Goal: Task Accomplishment & Management: Manage account settings

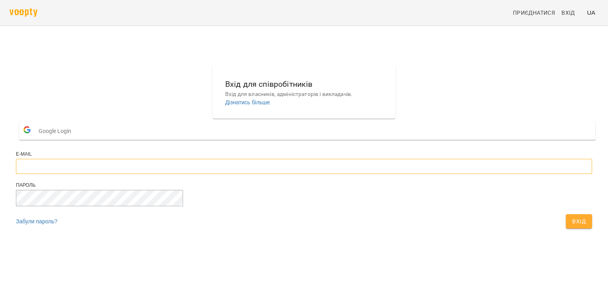
type input "**********"
click at [565, 228] on button "Вхід" at bounding box center [578, 221] width 26 height 14
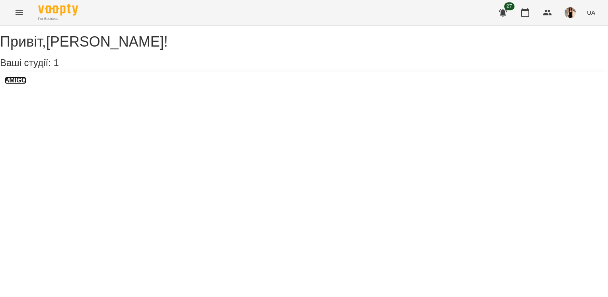
click at [26, 84] on h3 "AMIGO" at bounding box center [15, 80] width 21 height 7
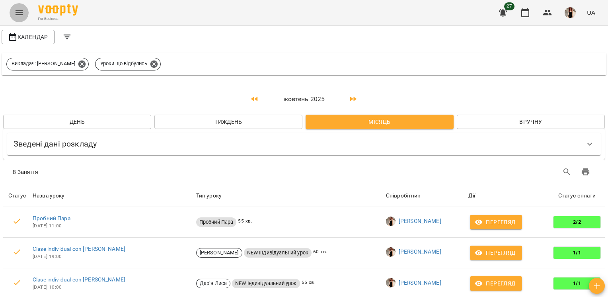
click at [19, 15] on icon "Menu" at bounding box center [19, 12] width 7 height 5
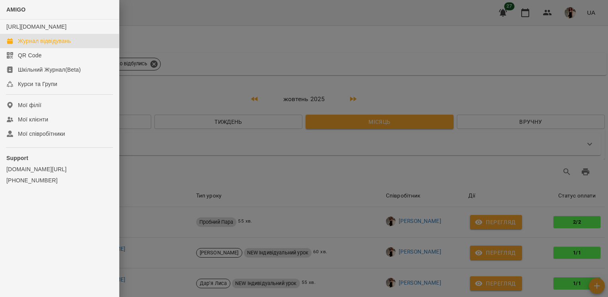
click at [30, 45] on div "Журнал відвідувань" at bounding box center [44, 41] width 53 height 8
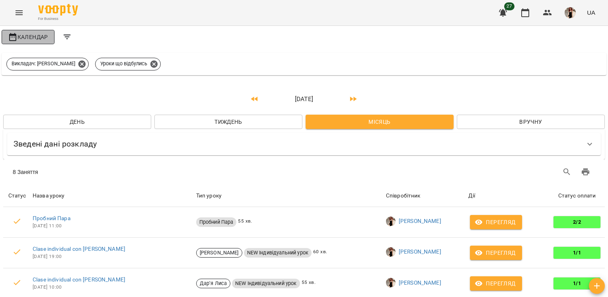
click at [38, 41] on span "Календар" at bounding box center [28, 37] width 40 height 10
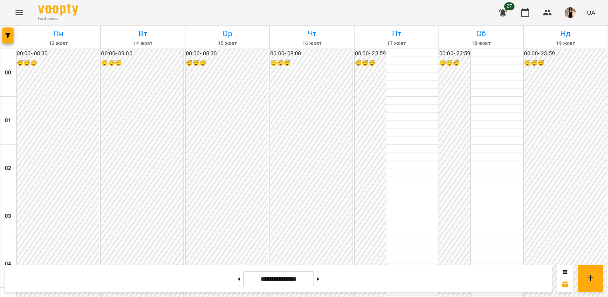
scroll to position [890, 0]
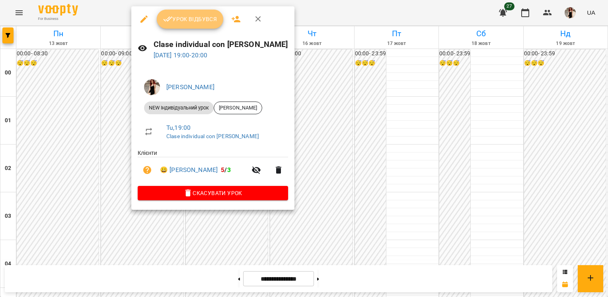
click at [163, 23] on icon "button" at bounding box center [168, 19] width 10 height 10
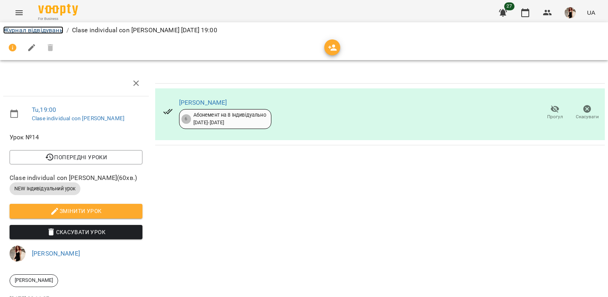
click at [38, 31] on link "Журнал відвідувань" at bounding box center [33, 30] width 60 height 8
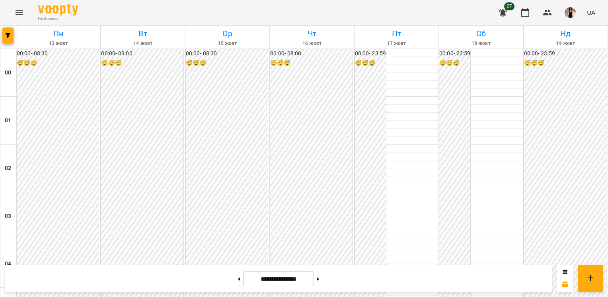
scroll to position [402, 0]
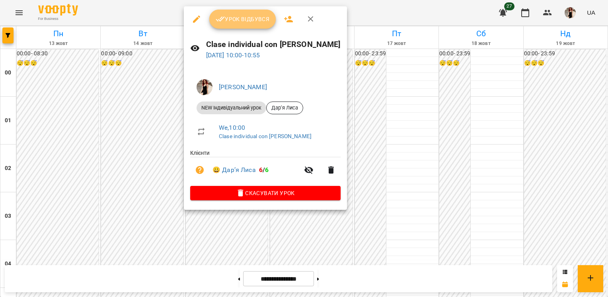
click at [227, 21] on span "Урок відбувся" at bounding box center [243, 19] width 54 height 10
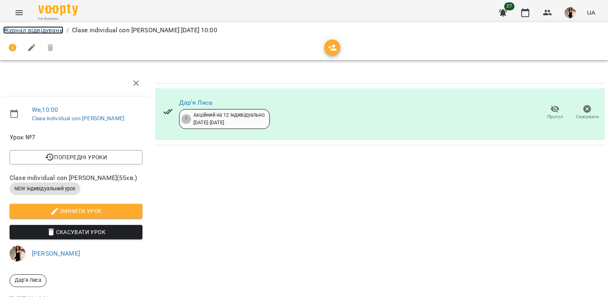
click at [52, 27] on link "Журнал відвідувань" at bounding box center [33, 30] width 60 height 8
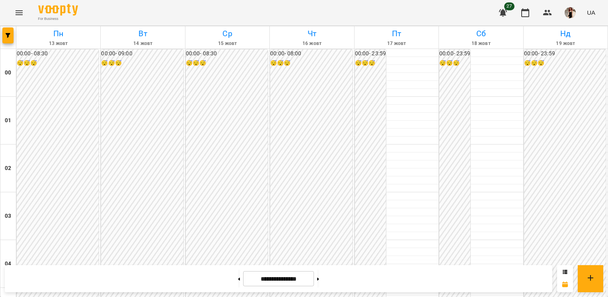
scroll to position [933, 0]
click at [563, 273] on icon at bounding box center [565, 271] width 4 height 4
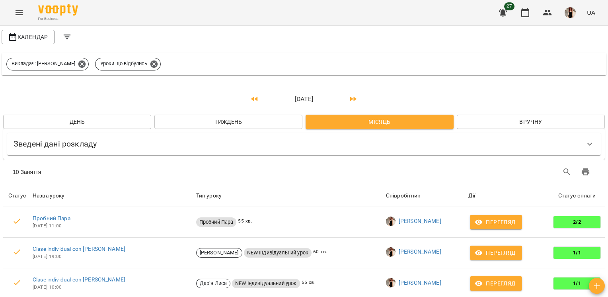
scroll to position [0, 0]
